Goal: Navigation & Orientation: Find specific page/section

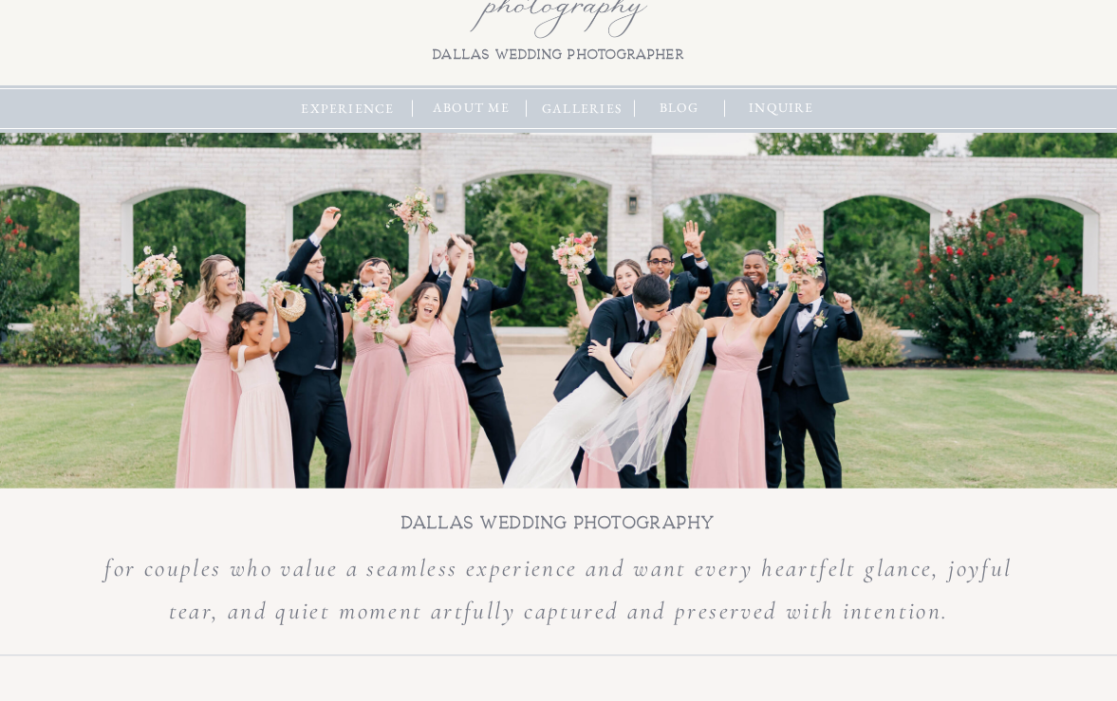
scroll to position [95, 0]
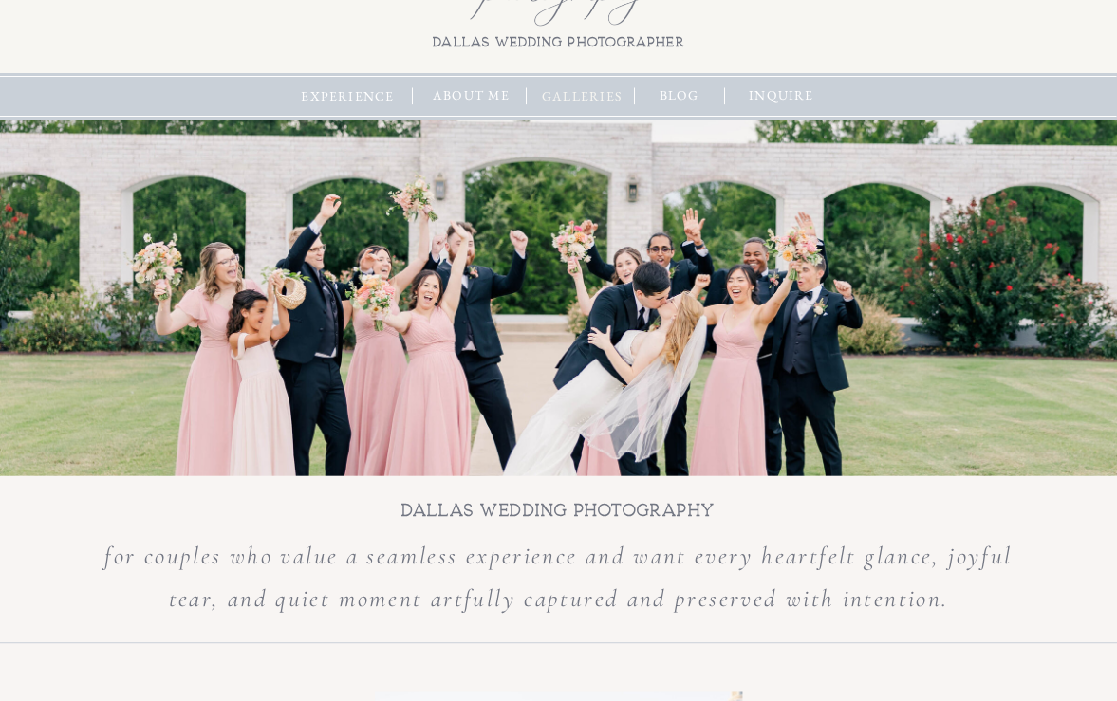
click at [578, 98] on nav "galleries" at bounding box center [582, 96] width 90 height 21
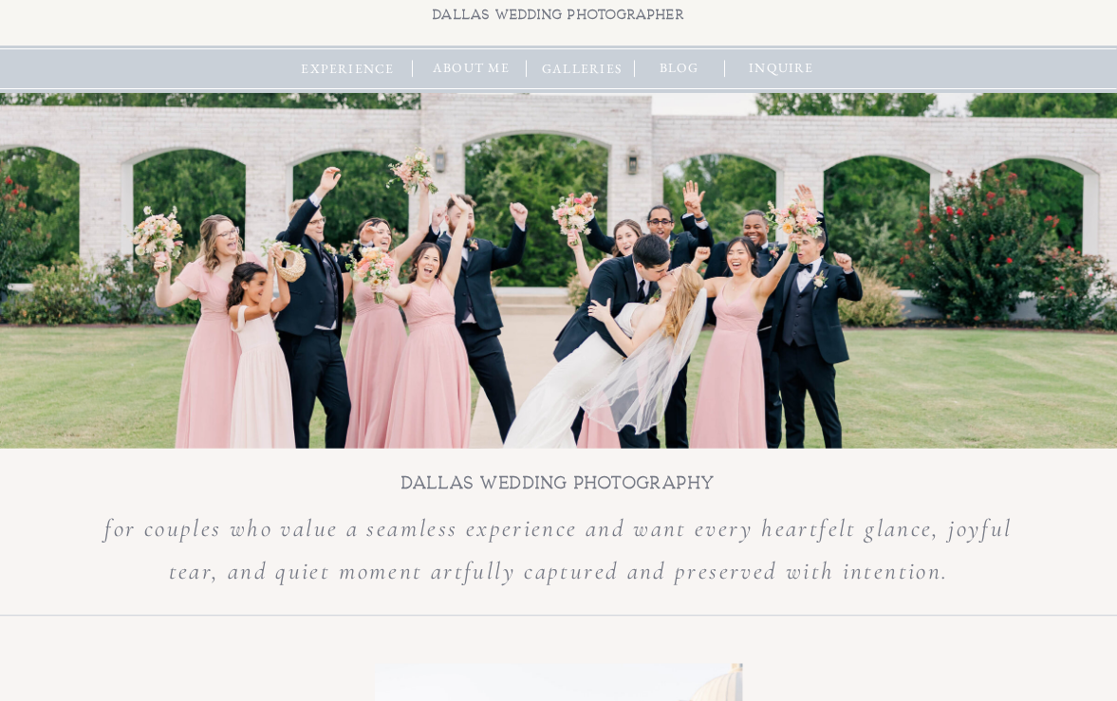
scroll to position [103, 0]
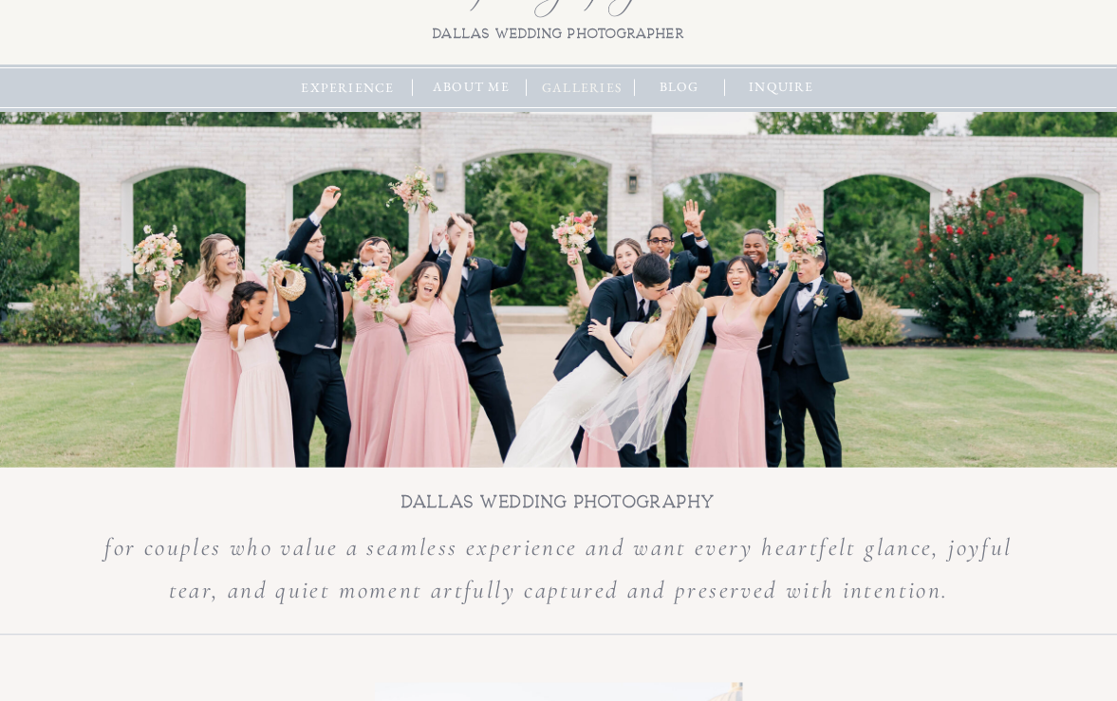
click at [625, 96] on nav "galleries" at bounding box center [582, 88] width 90 height 21
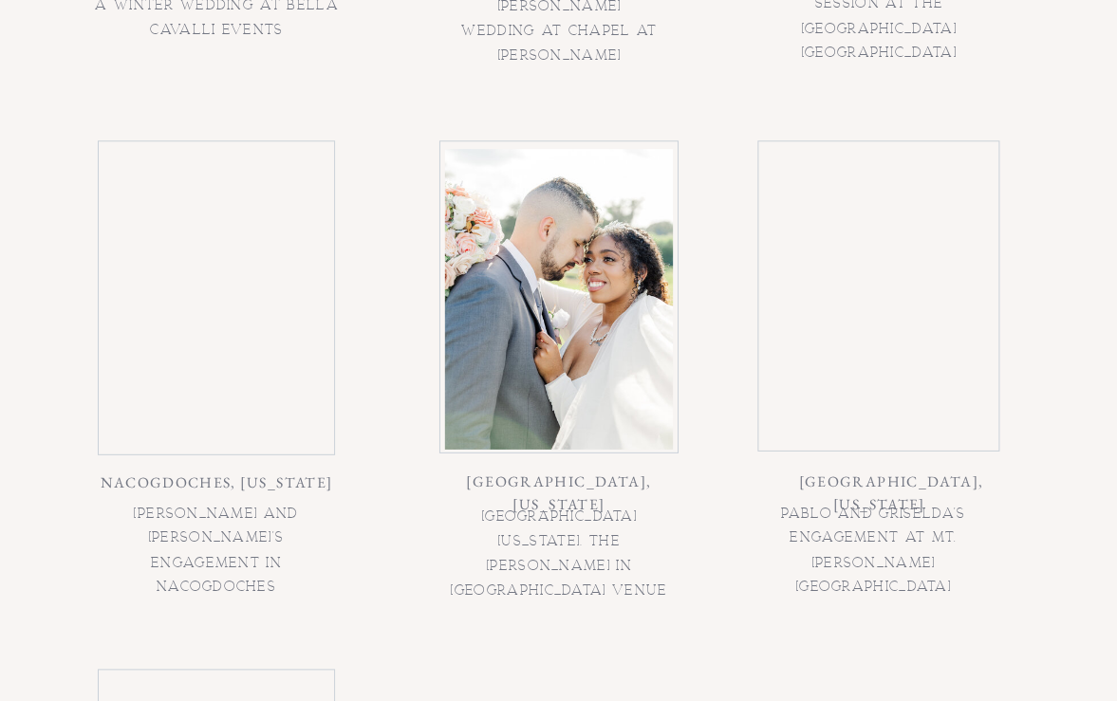
scroll to position [1488, 0]
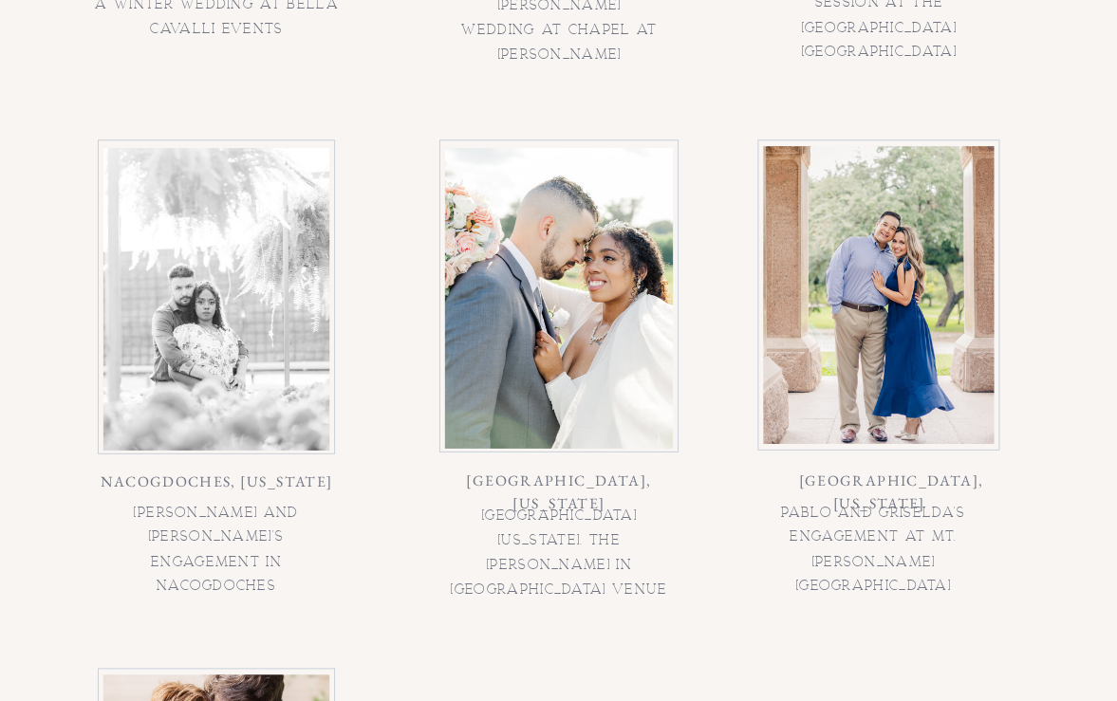
click at [513, 439] on div at bounding box center [559, 298] width 228 height 301
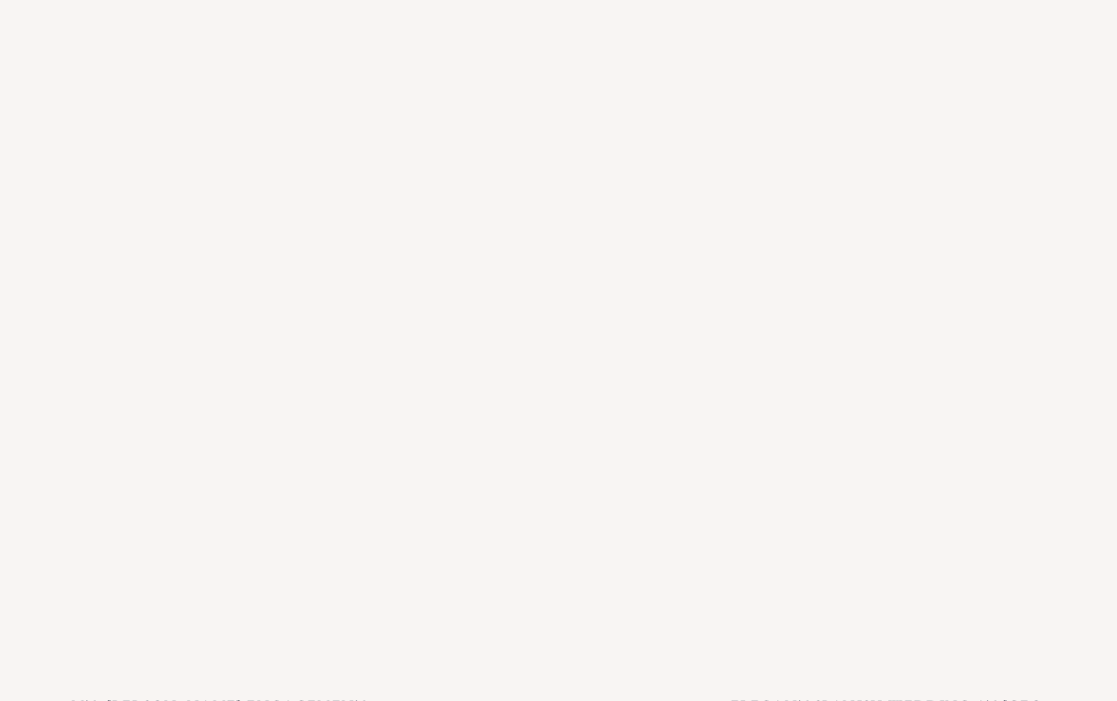
scroll to position [14451, 0]
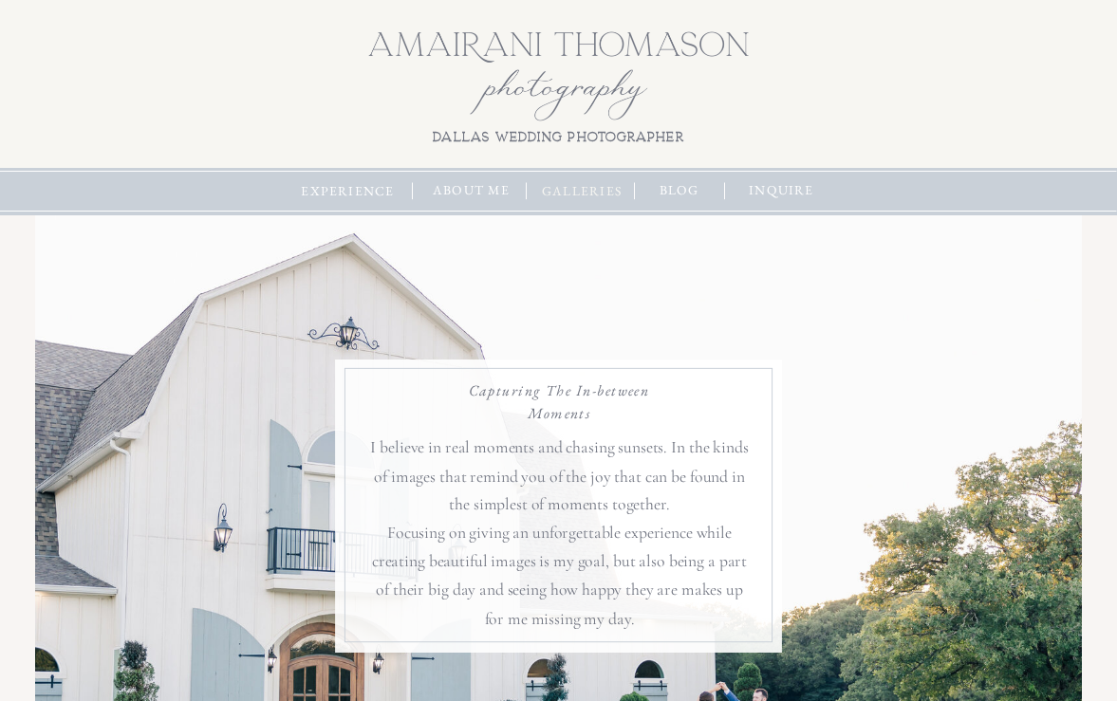
click at [566, 195] on nav "galleries" at bounding box center [582, 191] width 90 height 21
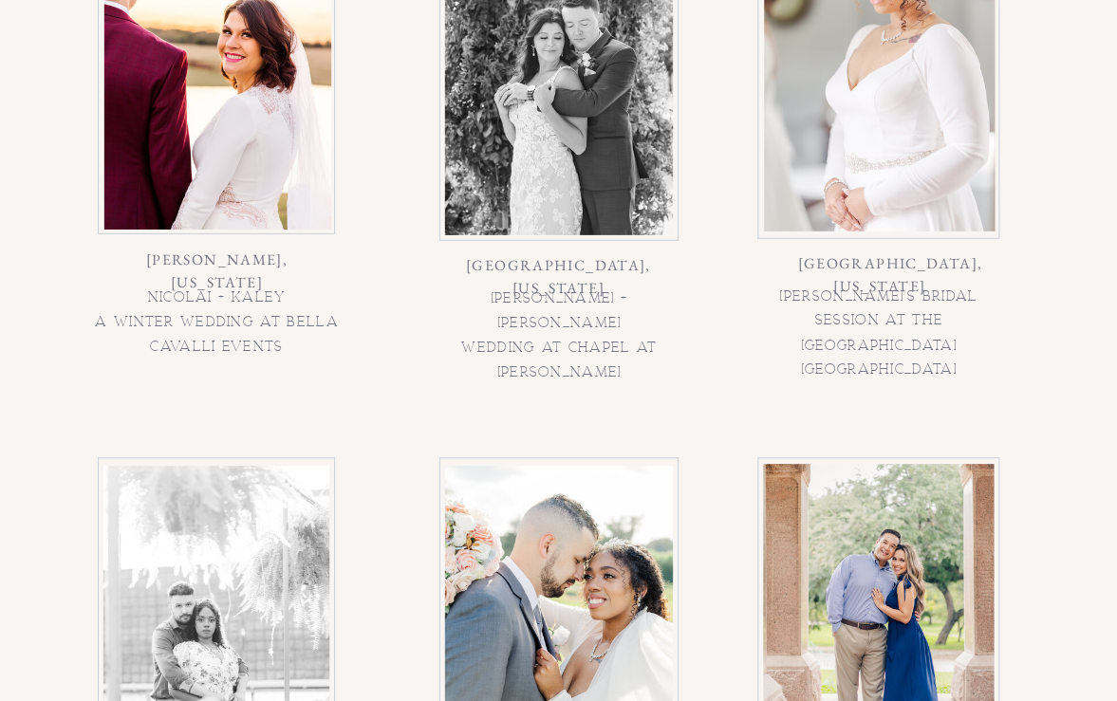
scroll to position [1170, 0]
click at [236, 196] on div at bounding box center [217, 78] width 227 height 304
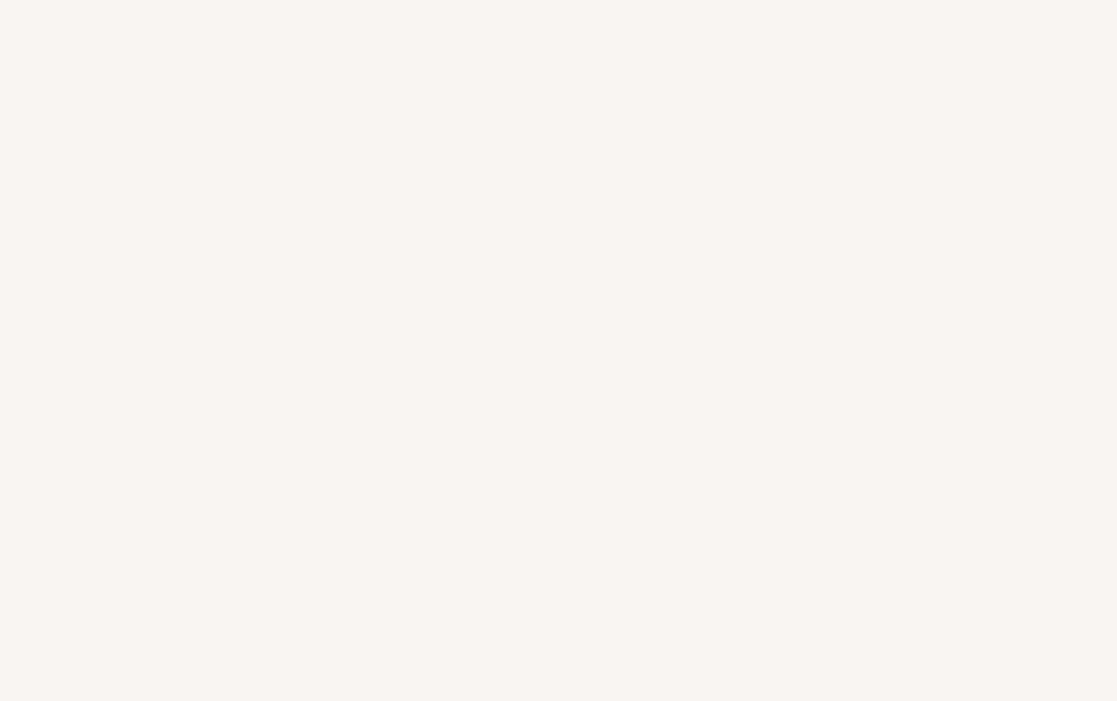
scroll to position [10667, 0]
